Goal: Task Accomplishment & Management: Use online tool/utility

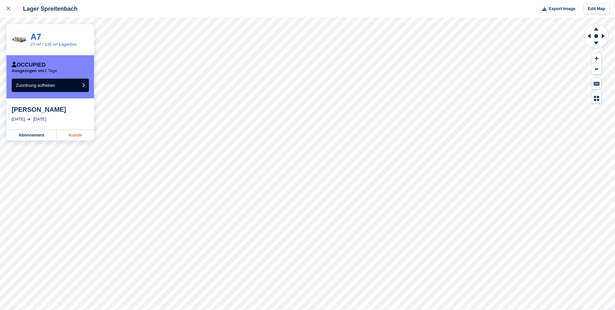
click at [79, 138] on link "Kunde" at bounding box center [75, 135] width 37 height 10
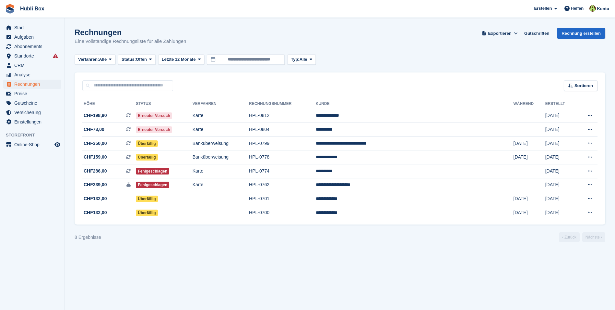
click at [190, 50] on div "Rechnungen Eine vollständige Rechnungsliste für alle Zahlungen Exportieren Expo…" at bounding box center [340, 40] width 531 height 25
click at [187, 46] on div "Rechnungen Eine vollständige Rechnungsliste für alle Zahlungen Exportieren Expo…" at bounding box center [340, 40] width 531 height 25
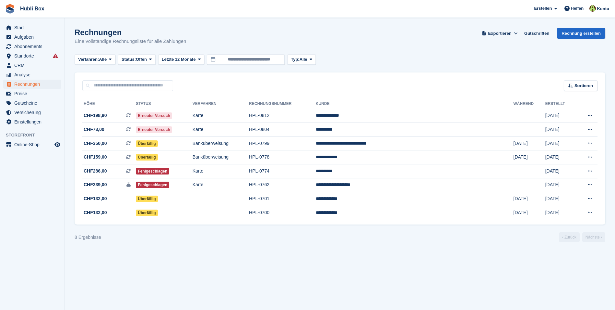
drag, startPoint x: 187, startPoint y: 46, endPoint x: 67, endPoint y: 34, distance: 120.0
click at [67, 34] on section "Rechnungen Eine vollständige Rechnungsliste für alle Zahlungen Exportieren Expo…" at bounding box center [340, 155] width 551 height 310
click at [166, 39] on p "Eine vollständige Rechnungsliste für alle Zahlungen" at bounding box center [131, 41] width 112 height 7
drag, startPoint x: 187, startPoint y: 41, endPoint x: 10, endPoint y: 6, distance: 180.5
click at [10, 6] on div "Hubli Box Erstellen Abonnement Rechnung Kontakt Deal Rabatt Seite Helfen Chat-S…" at bounding box center [307, 155] width 615 height 310
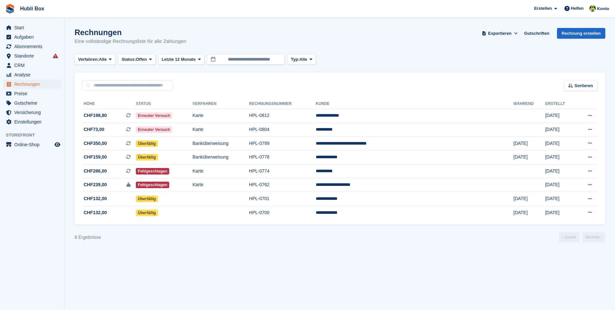
click at [97, 21] on section "Rechnungen Eine vollständige Rechnungsliste für alle Zahlungen Exportieren Expo…" at bounding box center [340, 155] width 551 height 310
click at [100, 22] on section "Rechnungen Eine vollständige Rechnungsliste für alle Zahlungen Exportieren Expo…" at bounding box center [340, 155] width 551 height 310
drag, startPoint x: 196, startPoint y: 43, endPoint x: 4, endPoint y: 0, distance: 197.6
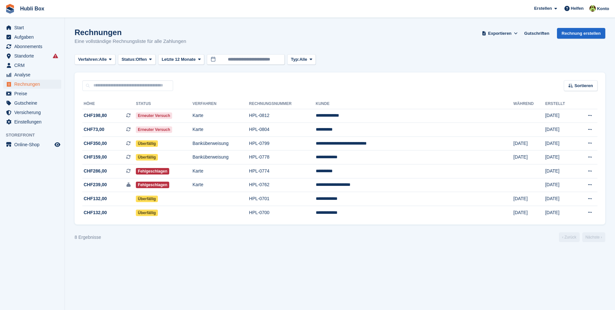
click at [4, 0] on html "Hubli Box Erstellen Abonnement Rechnung Kontakt Deal Rabatt Seite Helfen Chat-S…" at bounding box center [307, 155] width 615 height 310
click at [84, 10] on span "Hubli Box Erstellen Abonnement Rechnung Kontakt Deal Rabatt Seite Helfen Chat-S…" at bounding box center [307, 9] width 615 height 18
drag, startPoint x: 197, startPoint y: 42, endPoint x: 70, endPoint y: 23, distance: 128.2
click at [70, 23] on section "Rechnungen Eine vollständige Rechnungsliste für alle Zahlungen Exportieren Expo…" at bounding box center [340, 155] width 551 height 310
click at [94, 35] on h1 "Rechnungen" at bounding box center [131, 32] width 112 height 9
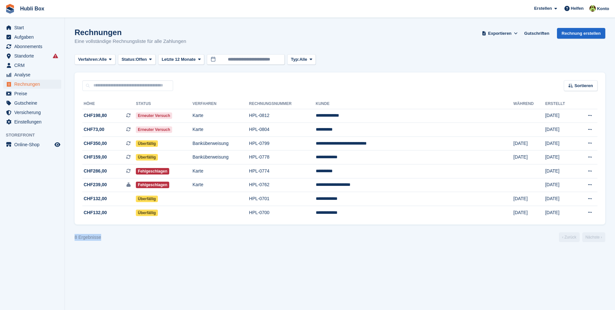
drag, startPoint x: 115, startPoint y: 241, endPoint x: 67, endPoint y: 238, distance: 47.5
click at [67, 238] on section "Rechnungen Eine vollständige Rechnungsliste für alle Zahlungen Exportieren Expo…" at bounding box center [340, 155] width 551 height 310
click at [139, 239] on div "8 Ergebnisse ‹ Zurück Nächste ›" at bounding box center [340, 237] width 531 height 10
click at [192, 272] on section "Rechnungen Eine vollständige Rechnungsliste für alle Zahlungen Exportieren Expo…" at bounding box center [340, 155] width 551 height 310
drag, startPoint x: 146, startPoint y: 248, endPoint x: 74, endPoint y: 238, distance: 72.7
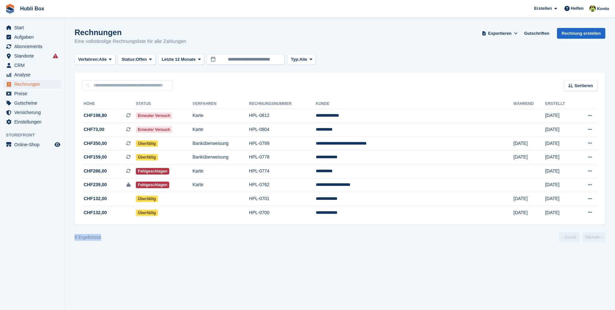
click at [74, 238] on section "Rechnungen Eine vollständige Rechnungsliste für alle Zahlungen Exportieren Expo…" at bounding box center [340, 155] width 551 height 310
click at [140, 254] on section "Rechnungen Eine vollständige Rechnungsliste für alle Zahlungen Exportieren Expo…" at bounding box center [340, 155] width 551 height 310
click at [173, 263] on section "Rechnungen Eine vollständige Rechnungsliste für alle Zahlungen Exportieren Expo…" at bounding box center [340, 155] width 551 height 310
drag, startPoint x: 130, startPoint y: 254, endPoint x: 67, endPoint y: 240, distance: 65.3
click at [67, 240] on section "Rechnungen Eine vollständige Rechnungsliste für alle Zahlungen Exportieren Expo…" at bounding box center [340, 155] width 551 height 310
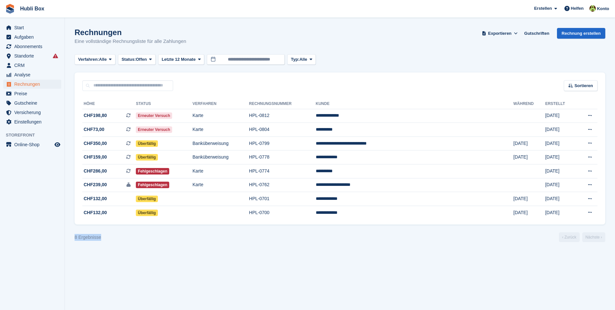
click at [130, 247] on section "Rechnungen Eine vollständige Rechnungsliste für alle Zahlungen Exportieren Expo…" at bounding box center [340, 155] width 551 height 310
click at [231, 113] on td "Karte" at bounding box center [221, 116] width 56 height 14
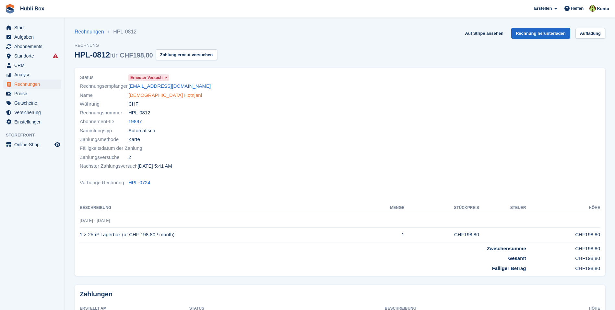
click at [151, 95] on link "Islam Hotnjani" at bounding box center [165, 94] width 74 height 7
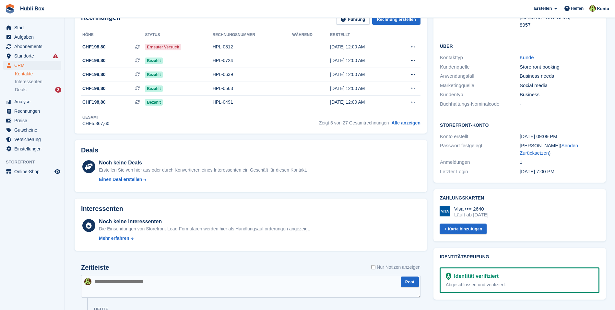
scroll to position [162, 0]
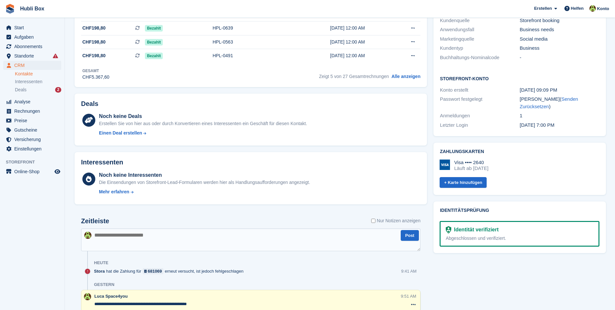
click at [144, 225] on div "Zeitleiste Nur Notizen anzeigen" at bounding box center [251, 222] width 340 height 11
click at [151, 230] on textarea at bounding box center [251, 239] width 340 height 23
type textarea "**********"
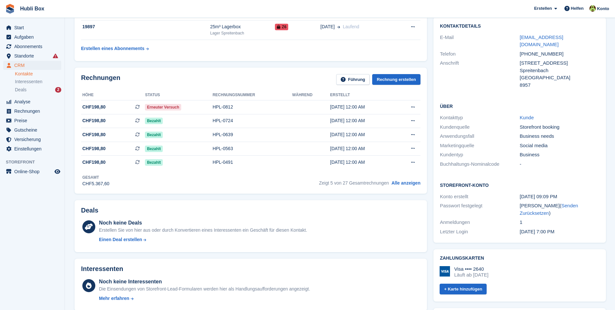
scroll to position [0, 0]
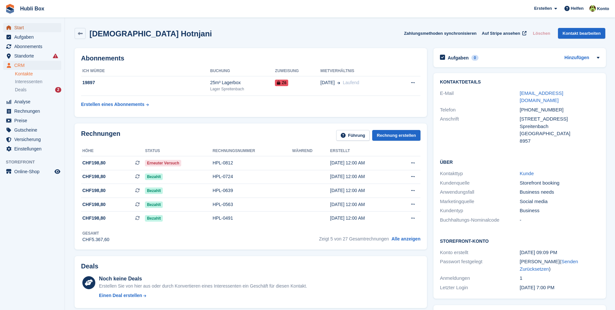
click at [46, 27] on span "Start" at bounding box center [33, 27] width 39 height 9
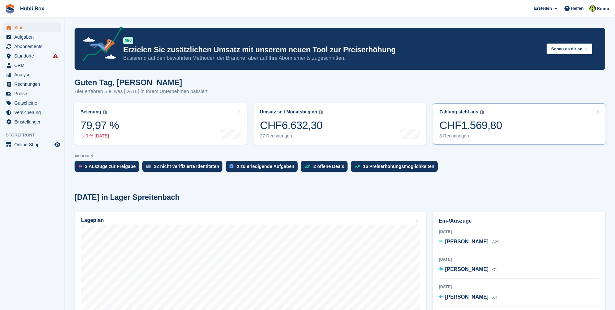
click at [504, 138] on link "Zahlung steht aus Der gesamte ausstehende Saldo aller offenen Rechnungen. CHF1.…" at bounding box center [519, 123] width 173 height 41
